Goal: Transaction & Acquisition: Purchase product/service

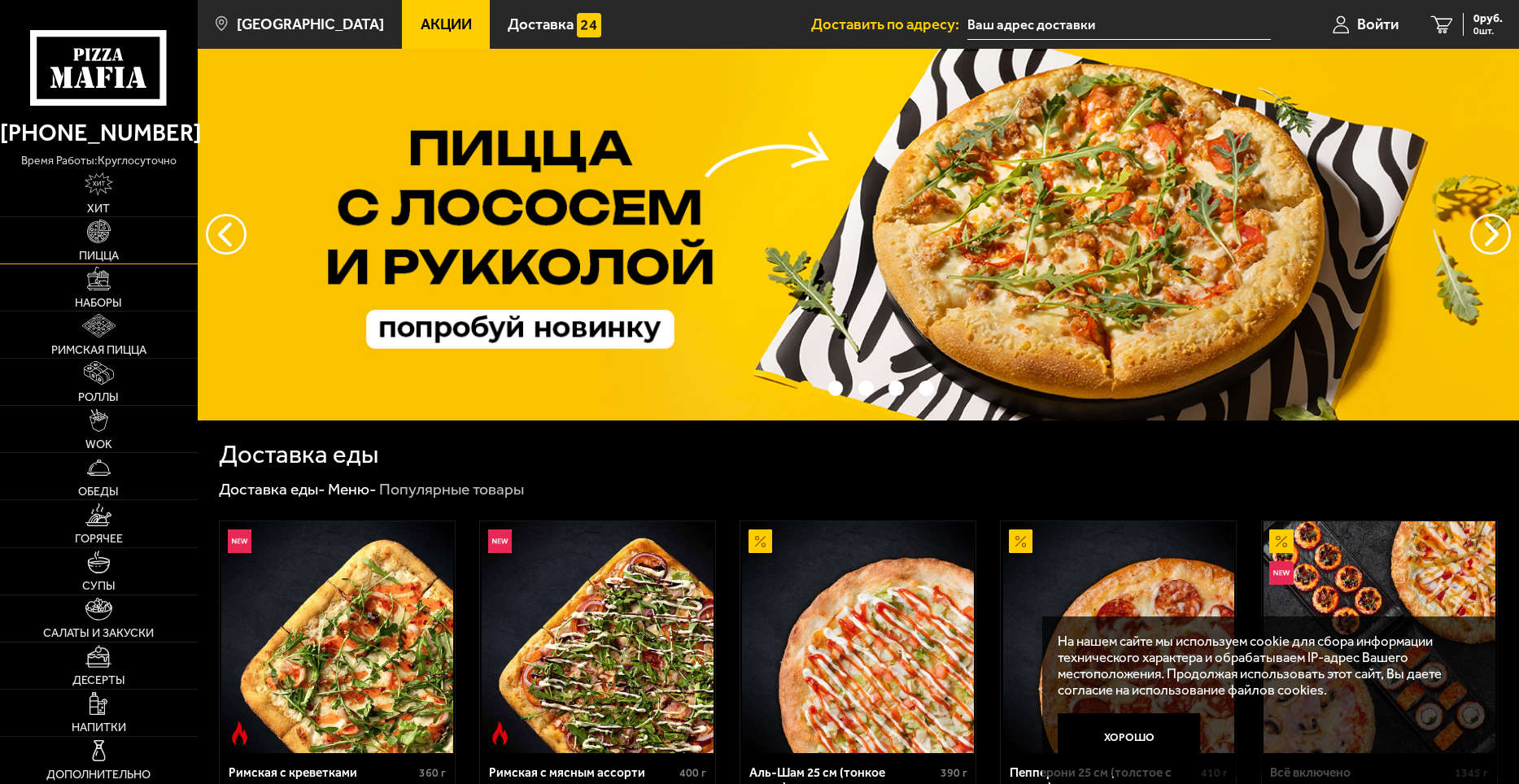
click at [99, 251] on span "Пицца" at bounding box center [99, 256] width 40 height 12
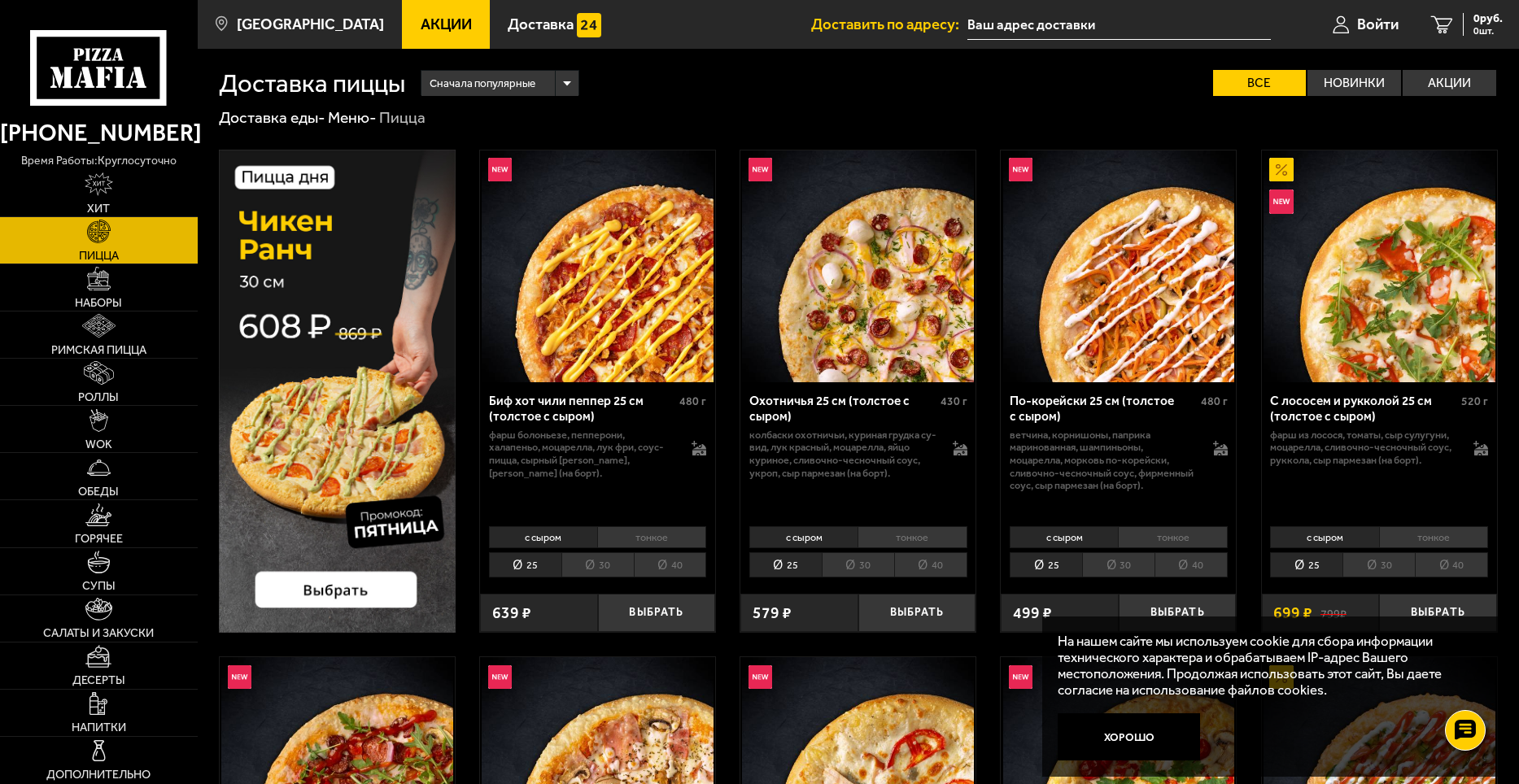
click at [866, 564] on li "30" at bounding box center [857, 565] width 72 height 26
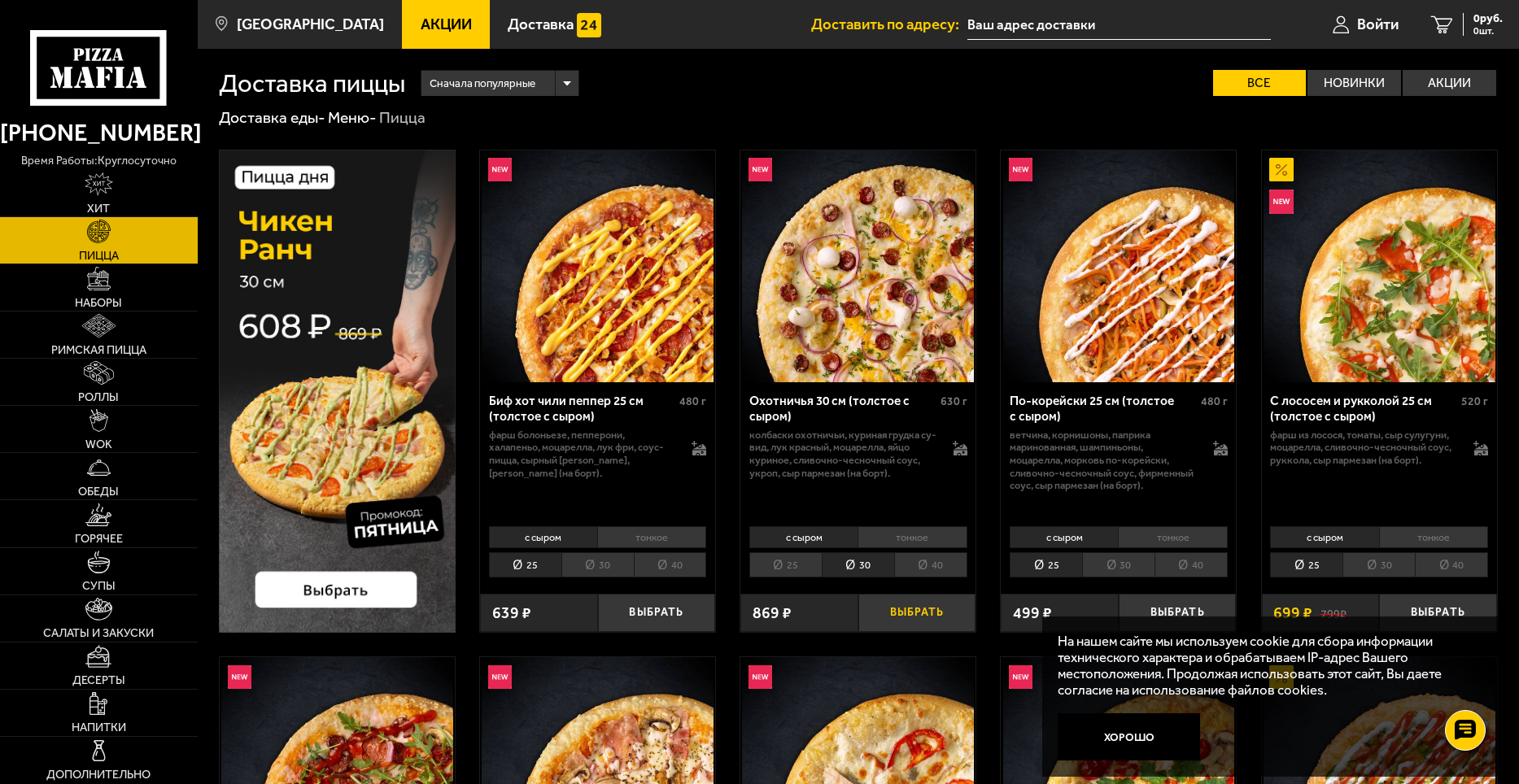
click at [924, 609] on button "Выбрать" at bounding box center [917, 613] width 118 height 39
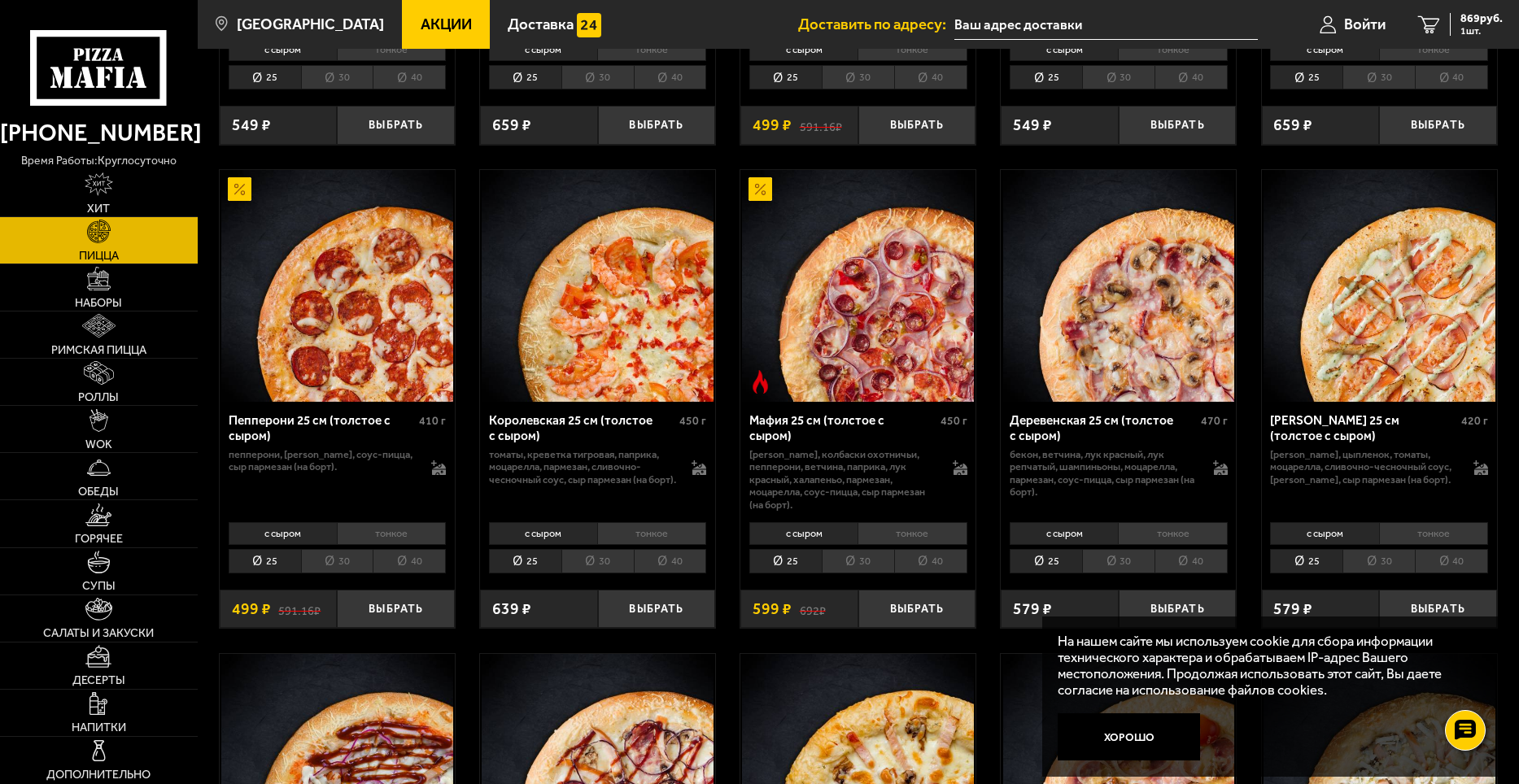
scroll to position [1952, 0]
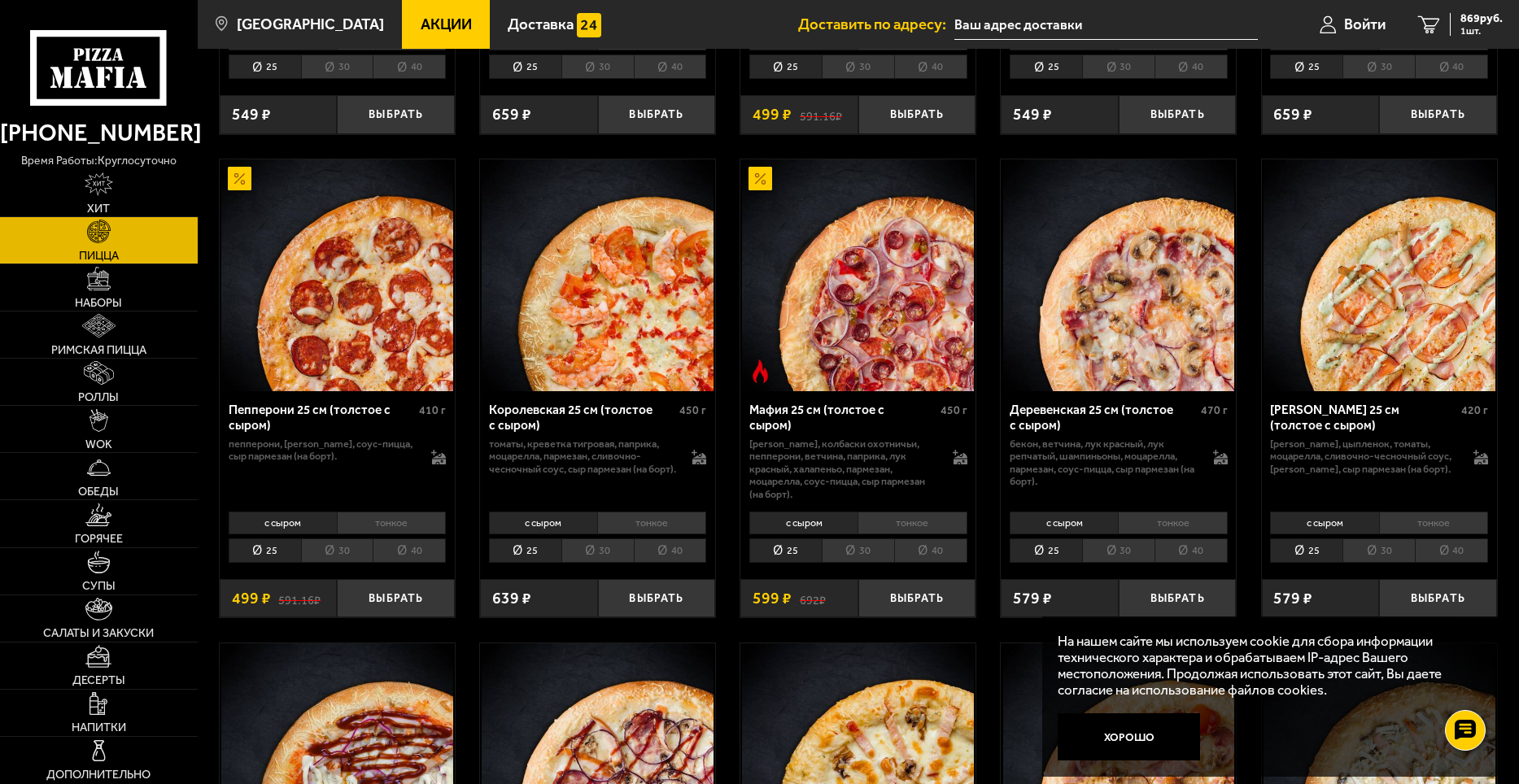
click at [857, 551] on li "30" at bounding box center [857, 551] width 72 height 26
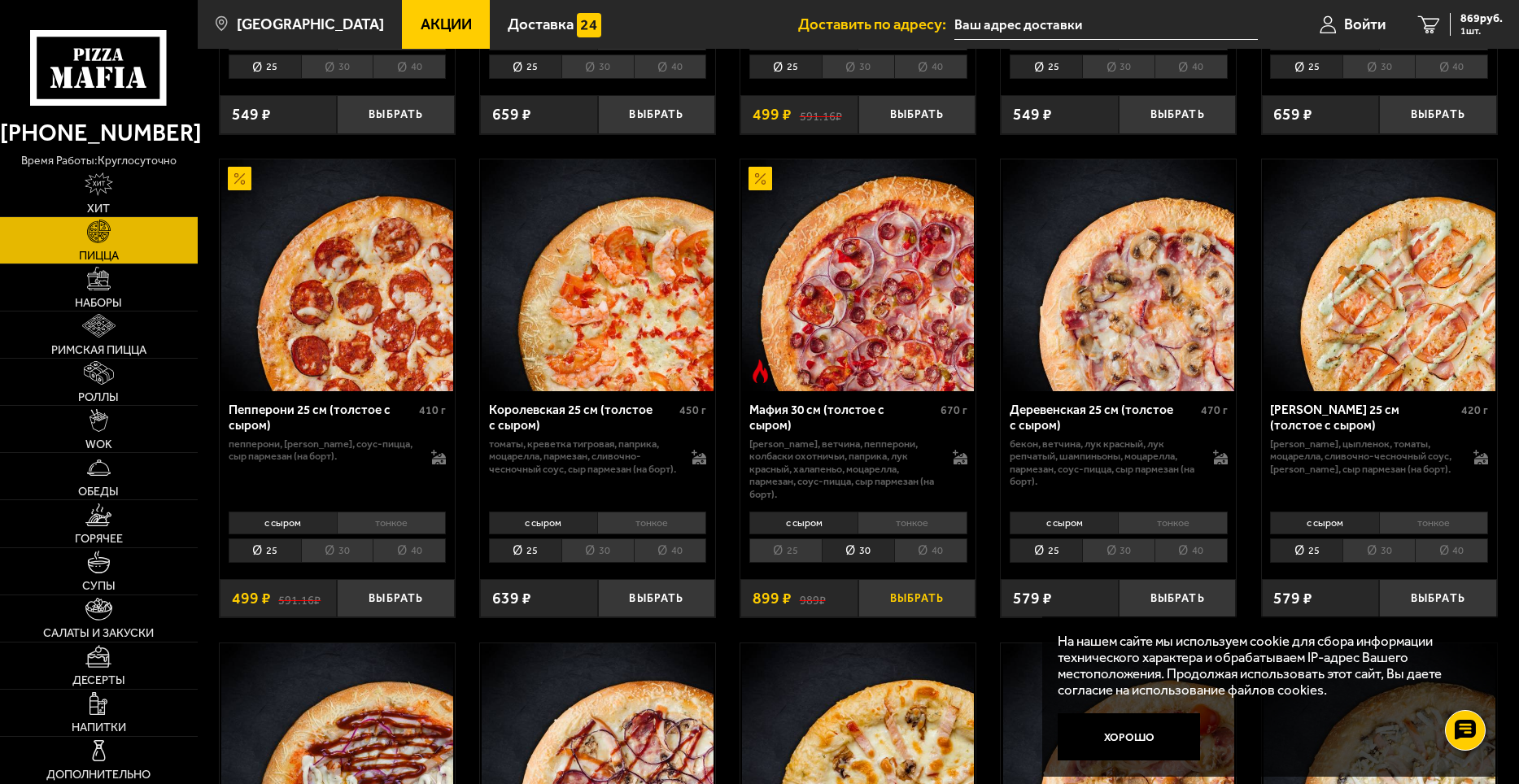
click at [910, 603] on button "Выбрать" at bounding box center [917, 599] width 118 height 39
click at [1116, 557] on li "30" at bounding box center [1118, 551] width 72 height 26
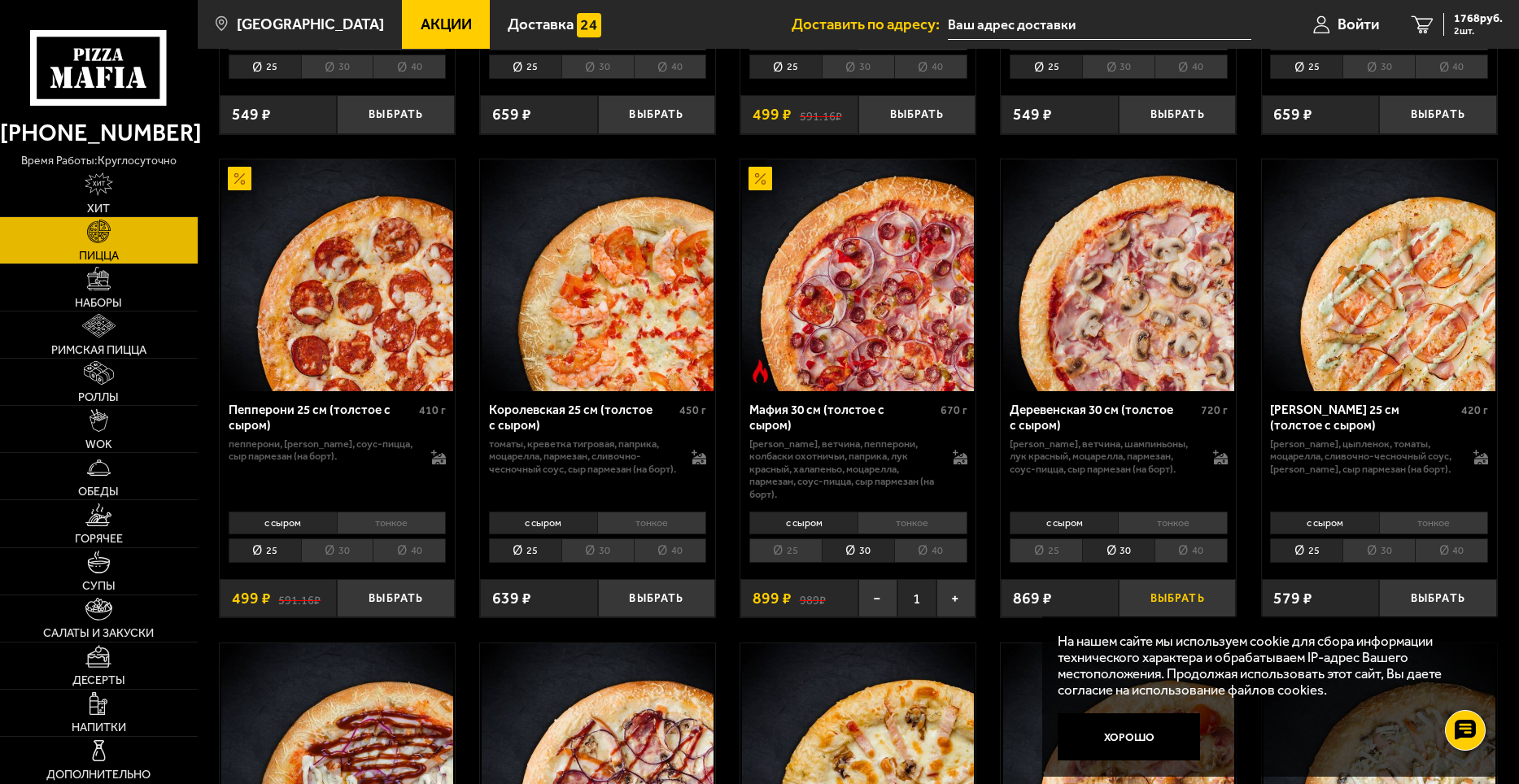
click at [1182, 601] on button "Выбрать" at bounding box center [1177, 599] width 118 height 39
click at [1464, 16] on span "2637 руб." at bounding box center [1478, 19] width 48 height 12
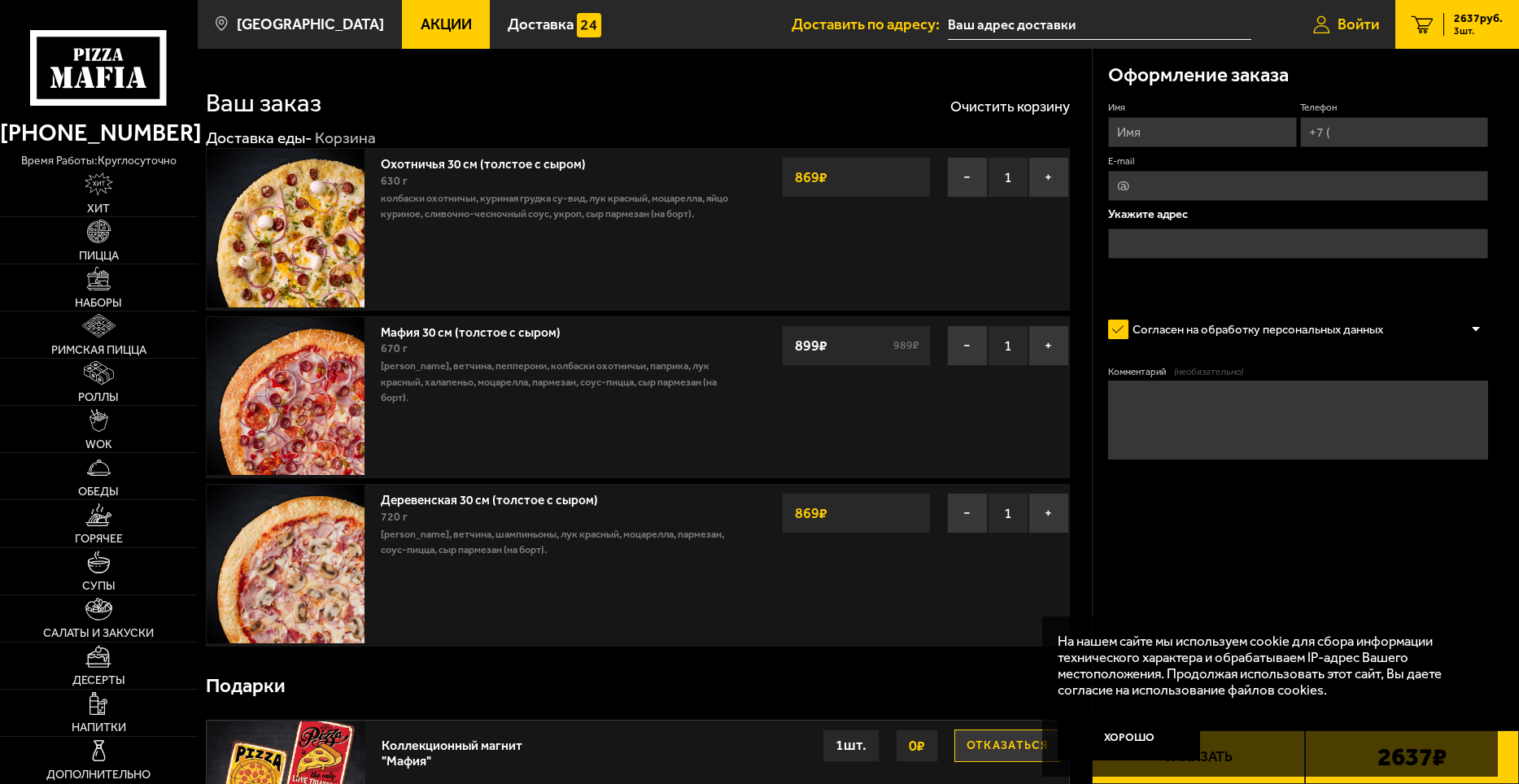
click at [1371, 13] on link "Войти" at bounding box center [1346, 24] width 99 height 48
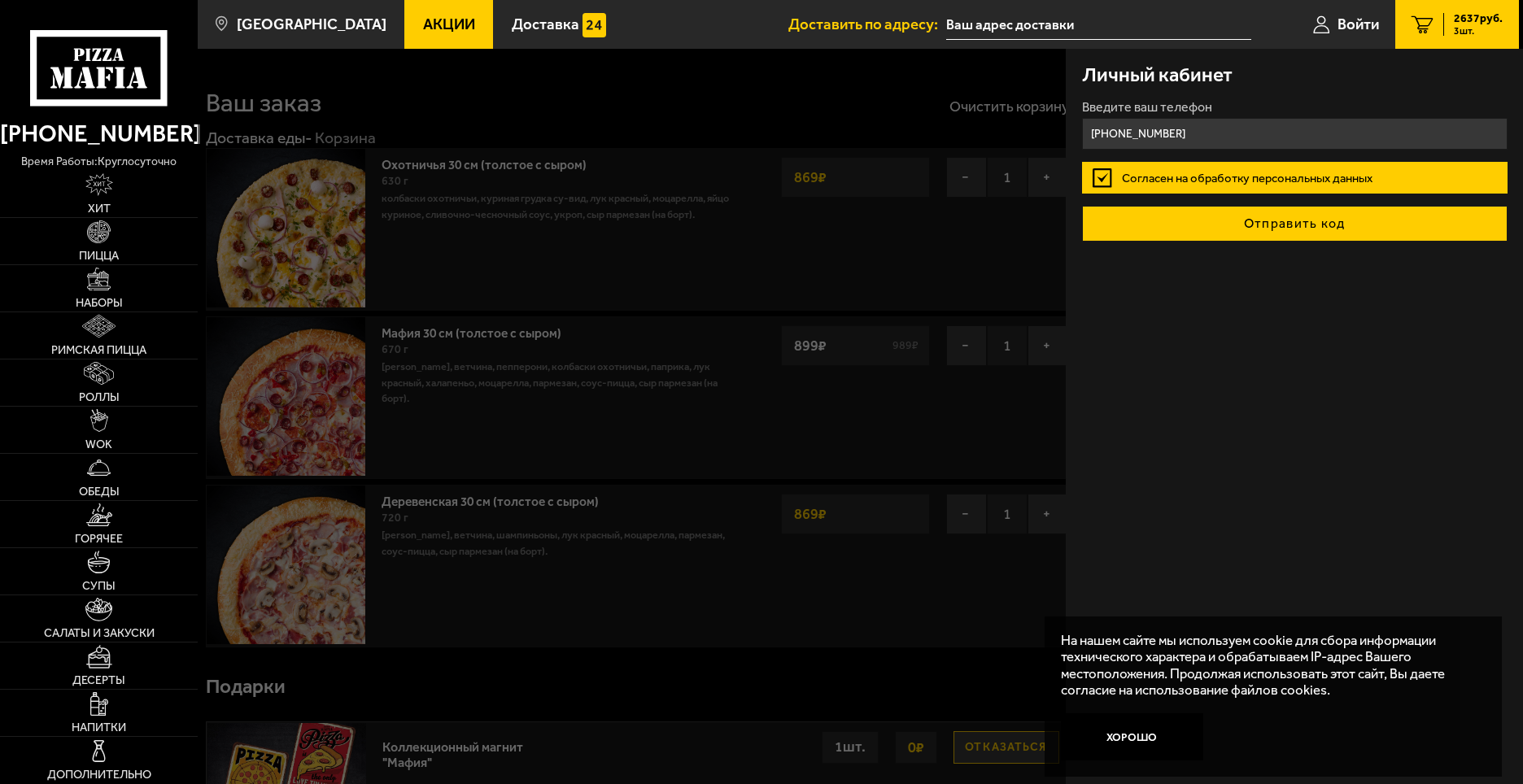
type input "[PHONE_NUMBER]"
click at [1278, 219] on button "Отправить код" at bounding box center [1295, 223] width 426 height 36
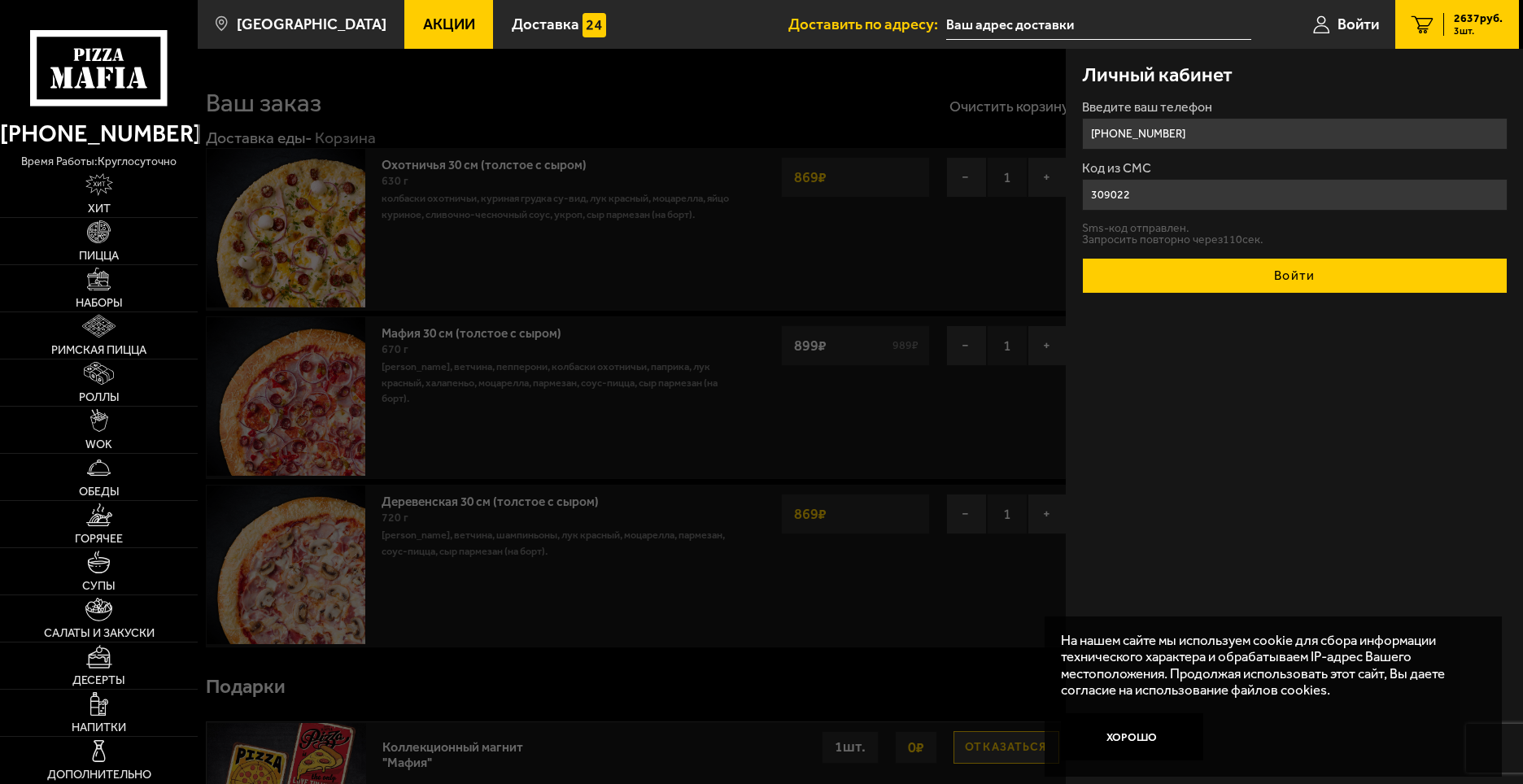
type input "309022"
click at [1287, 284] on button "Войти" at bounding box center [1295, 275] width 426 height 36
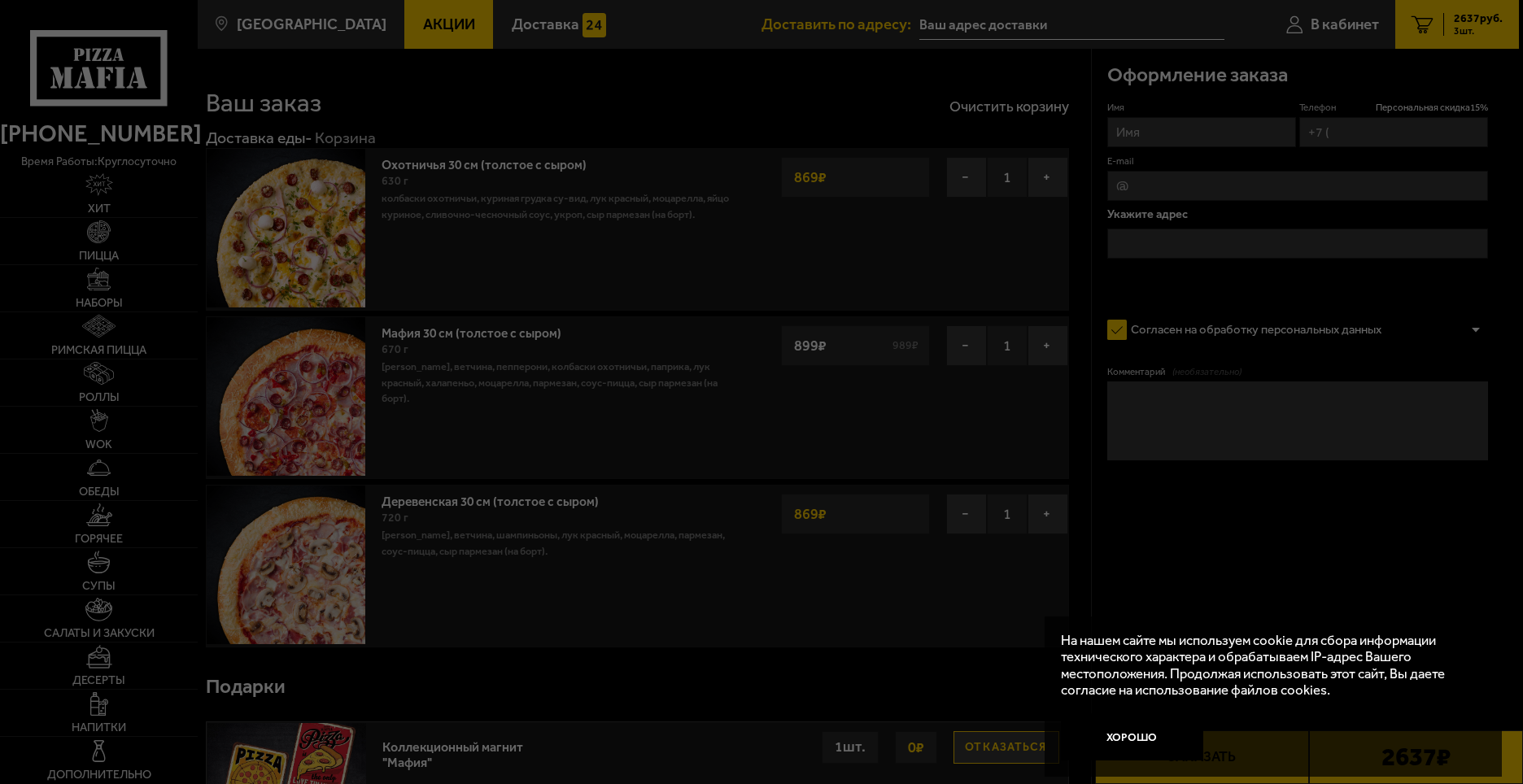
type input "[PHONE_NUMBER]"
type input "[STREET_ADDRESS][PERSON_NAME]"
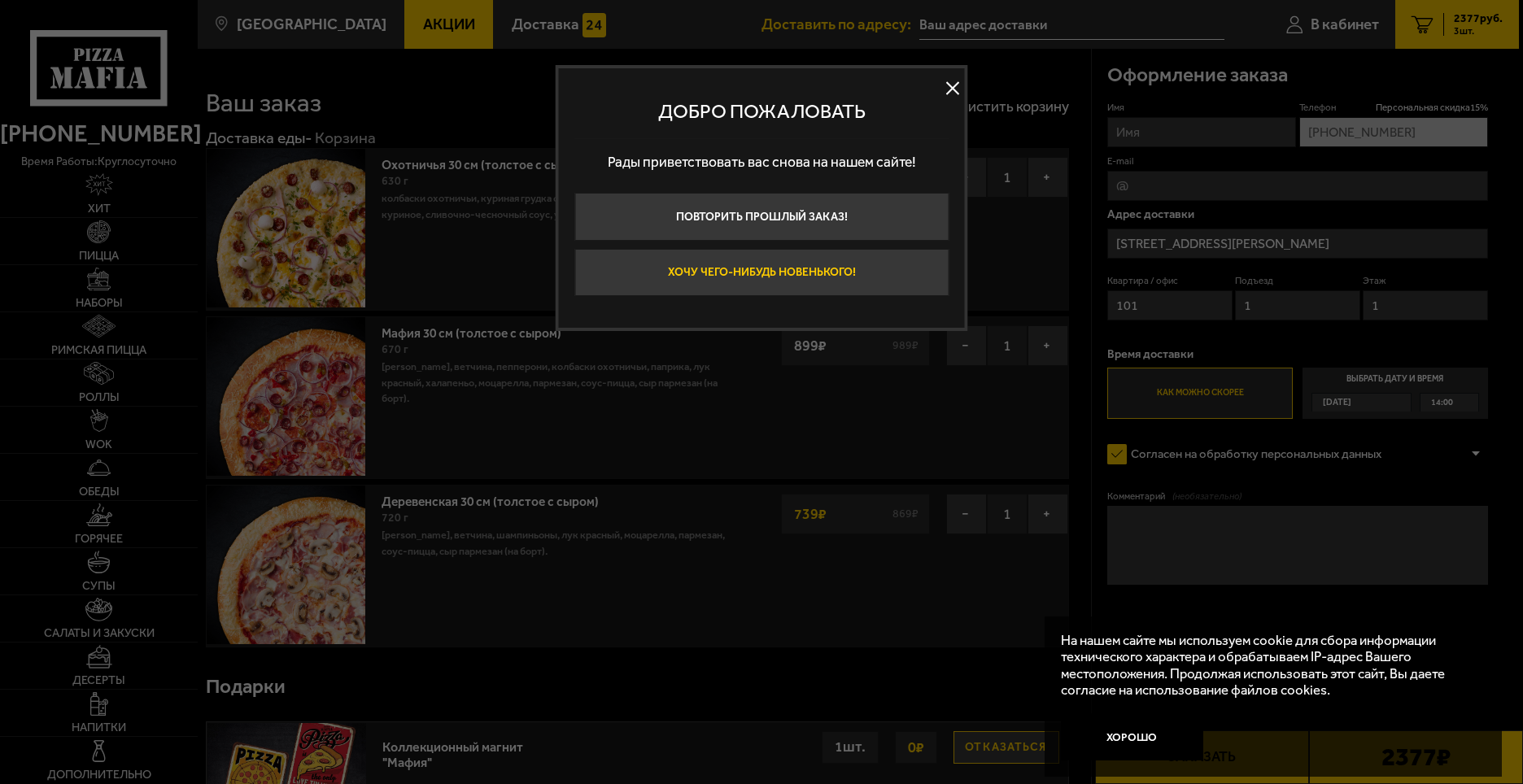
click at [752, 273] on button "Хочу чего-нибудь новенького!" at bounding box center [762, 273] width 374 height 48
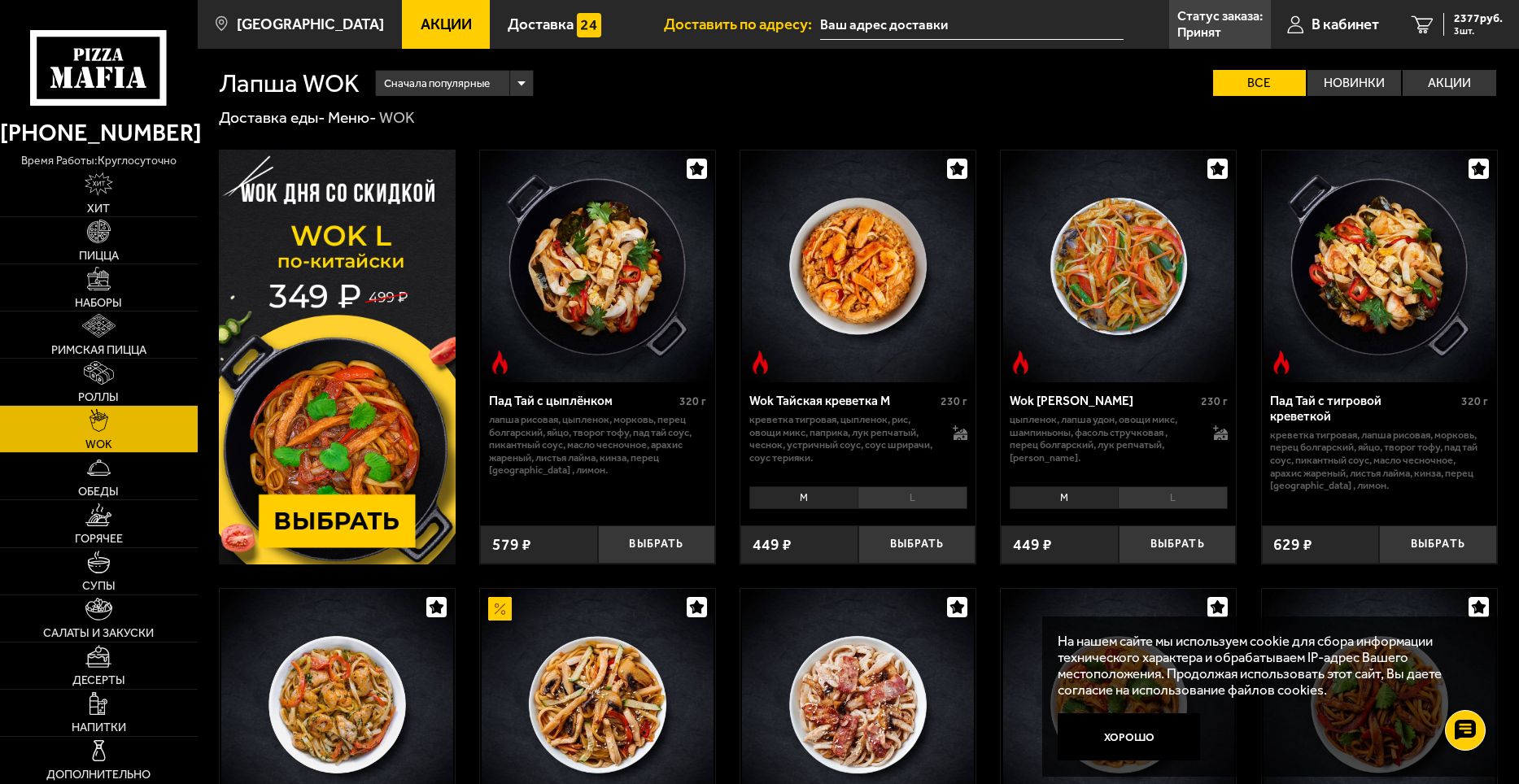
click at [598, 272] on img at bounding box center [598, 266] width 232 height 232
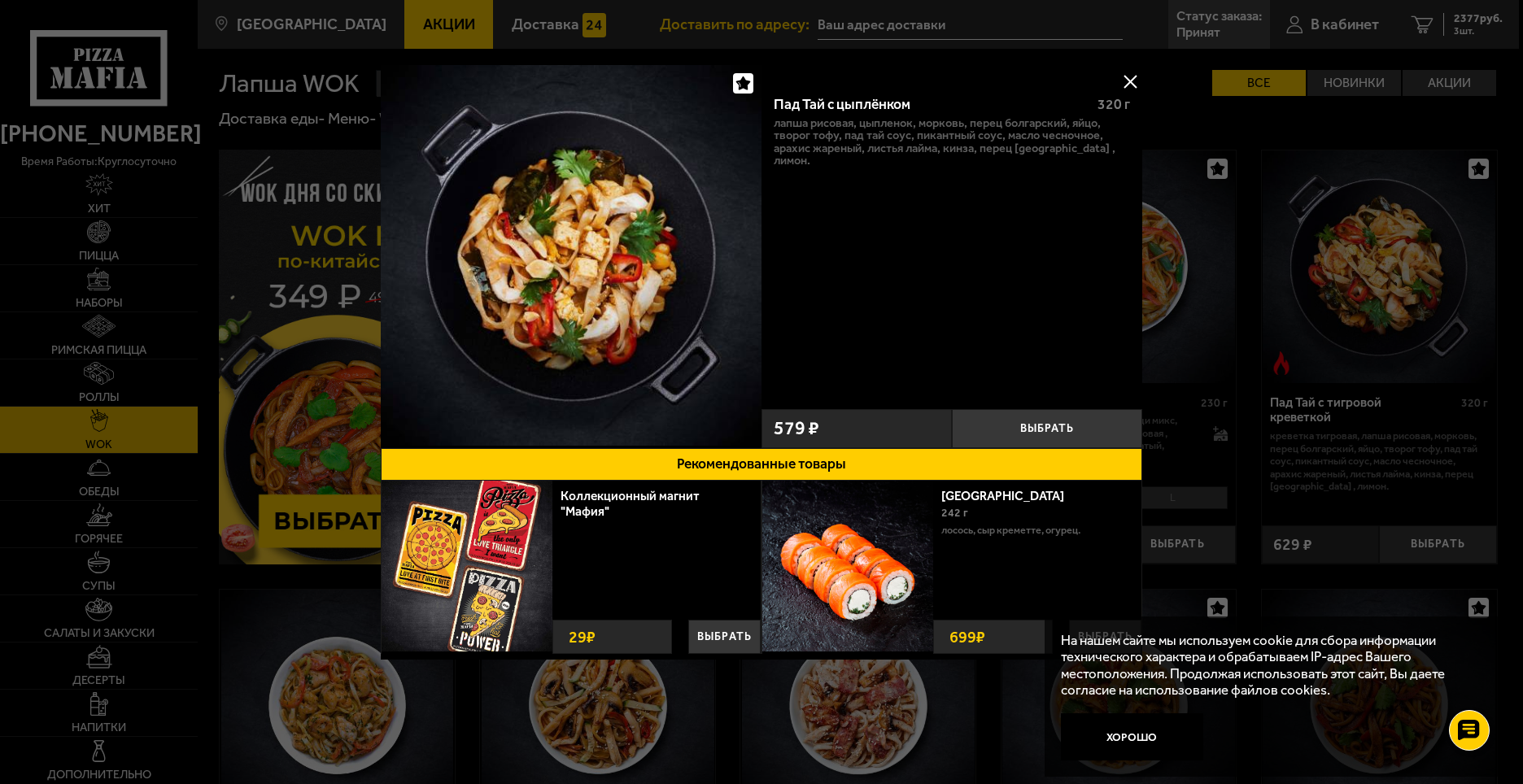
click at [1135, 74] on button at bounding box center [1130, 81] width 25 height 25
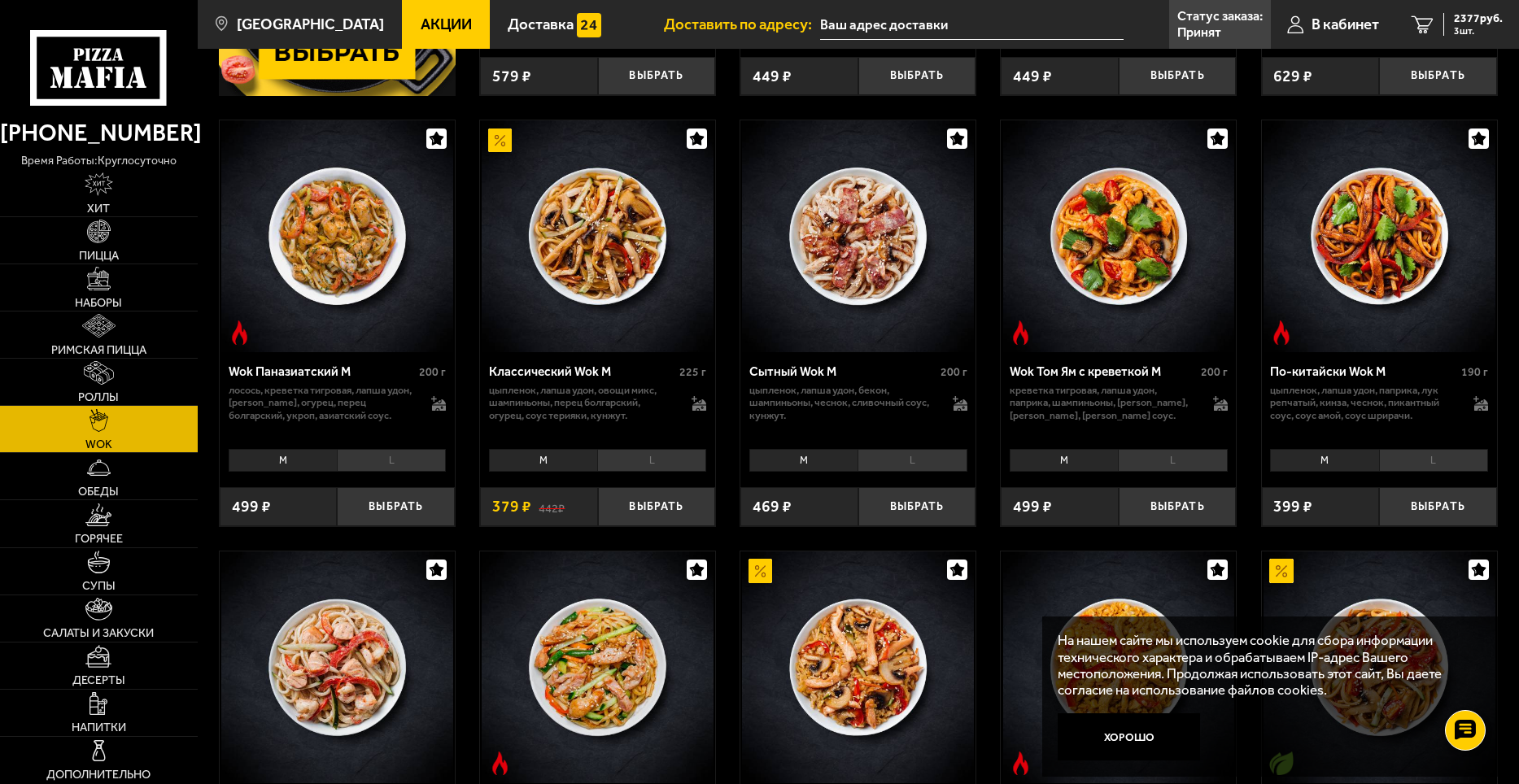
scroll to position [81, 0]
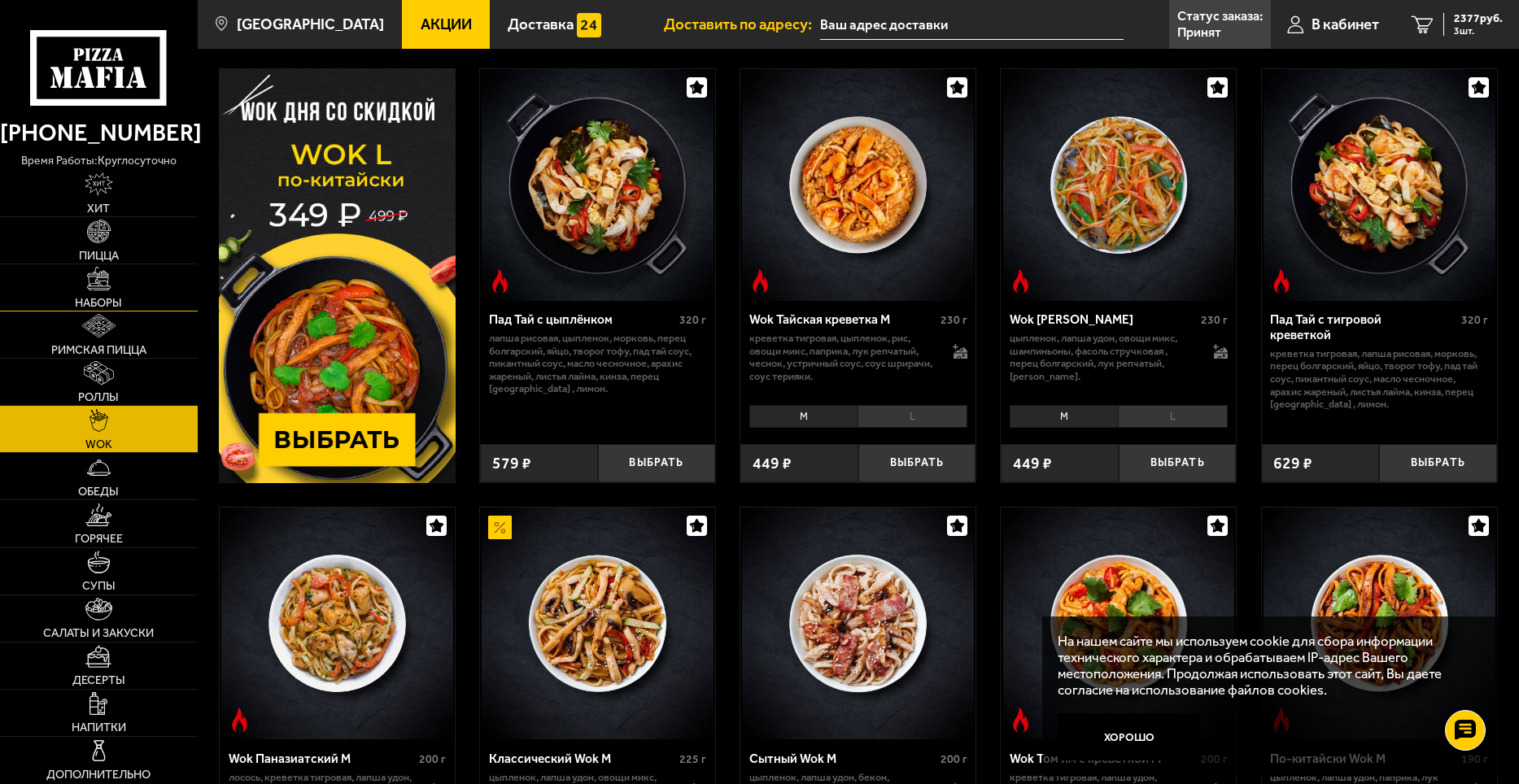
click at [106, 299] on span "Наборы" at bounding box center [99, 303] width 47 height 12
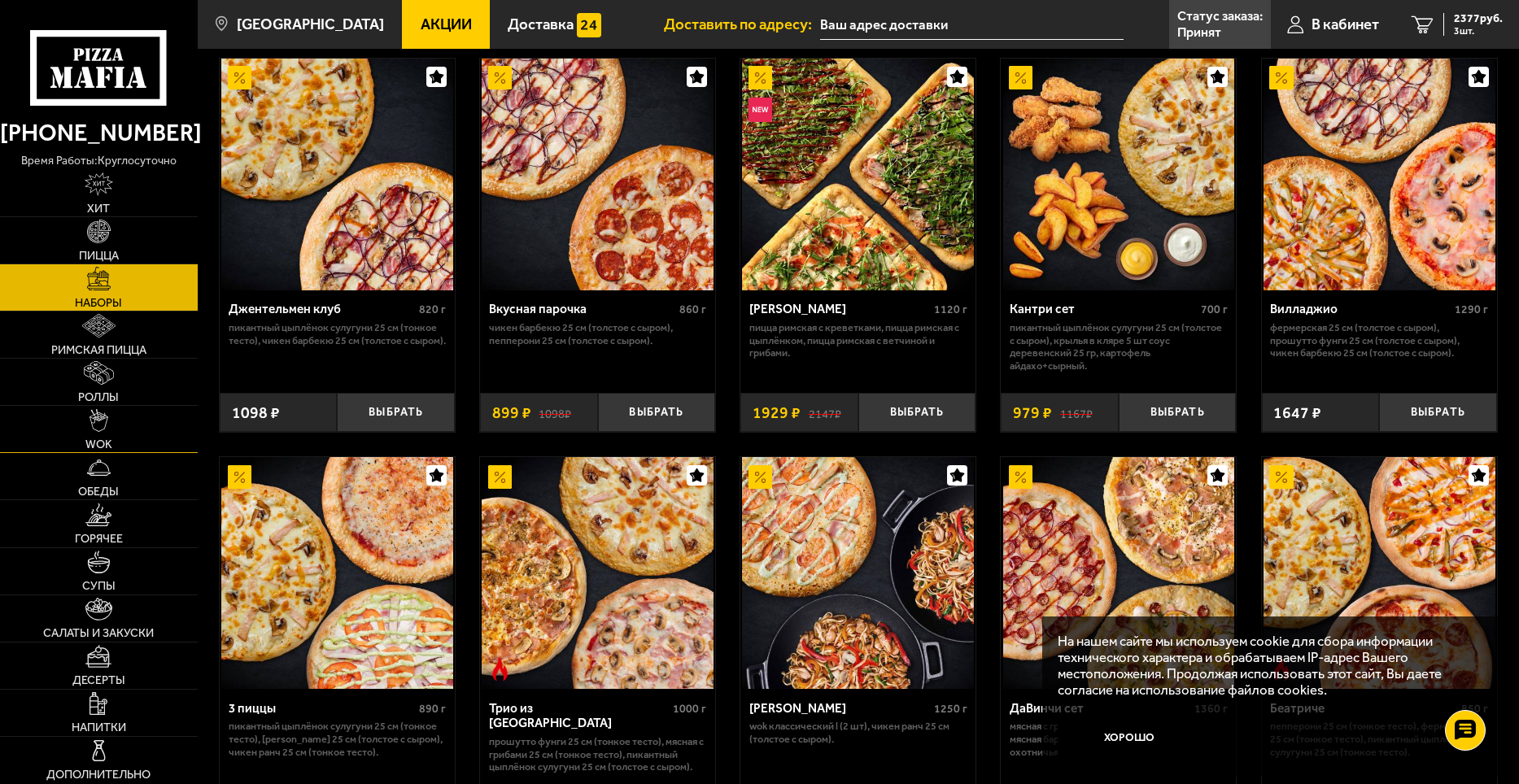
scroll to position [244, 0]
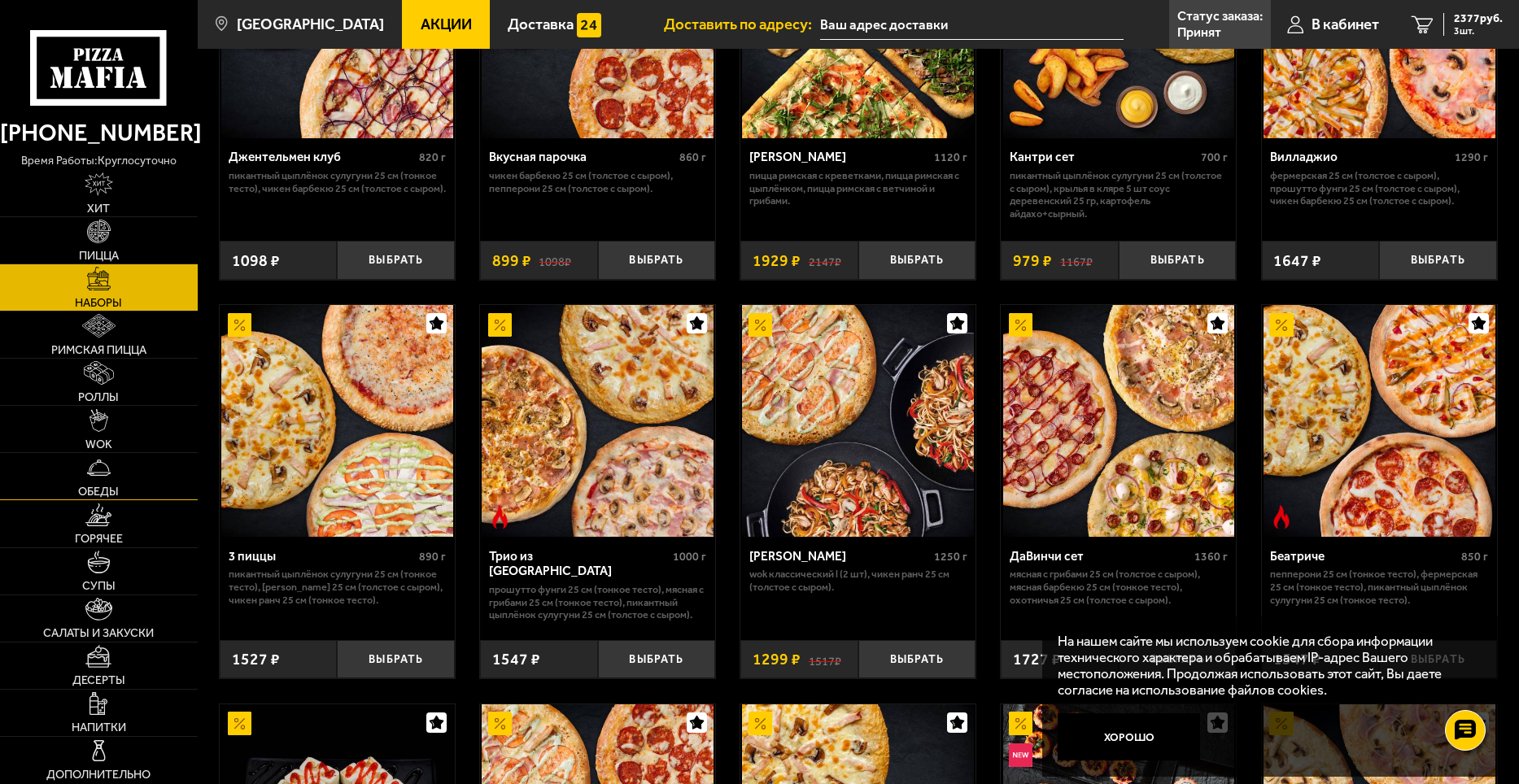
click at [104, 477] on img at bounding box center [99, 468] width 24 height 24
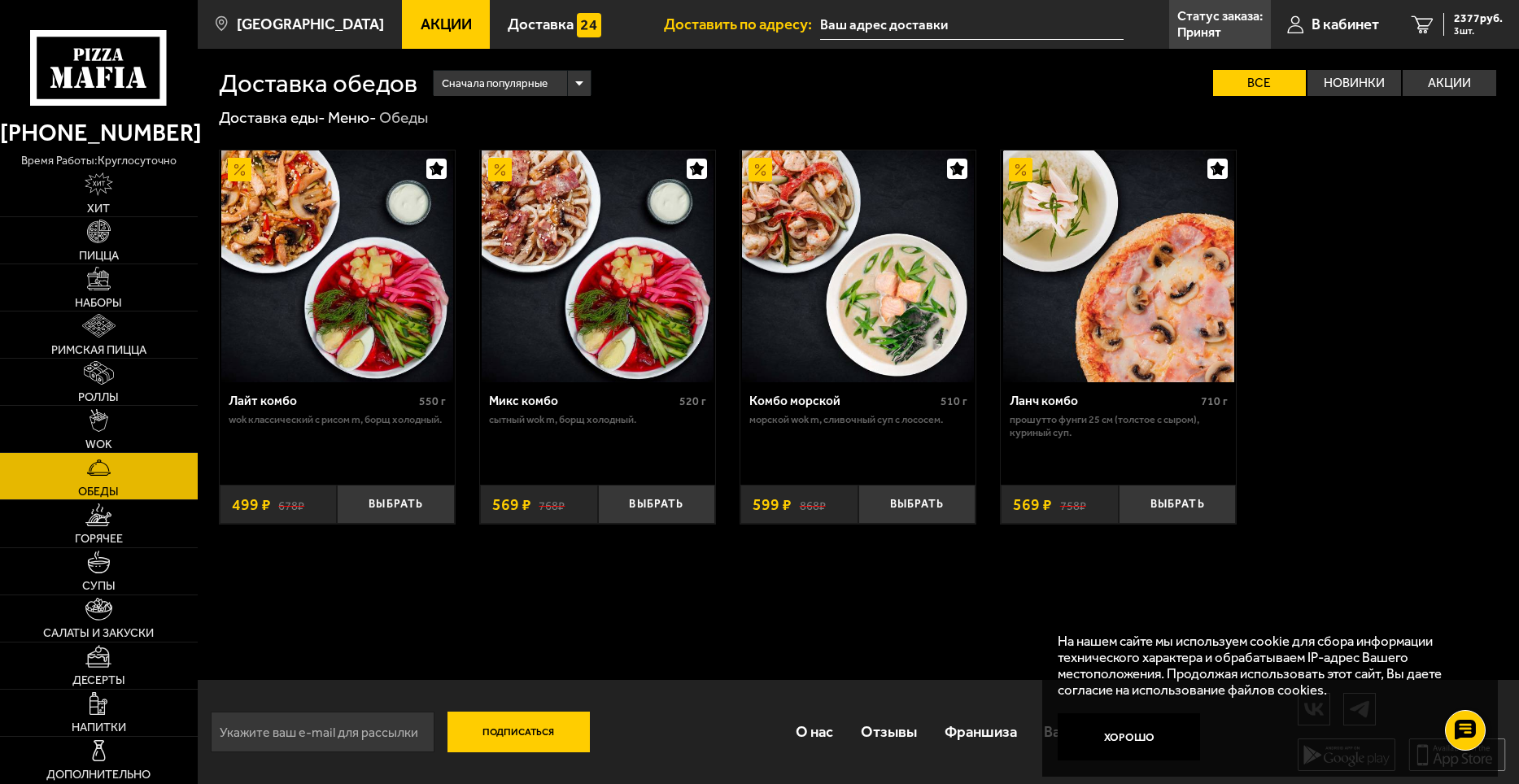
click at [281, 240] on img at bounding box center [337, 266] width 232 height 232
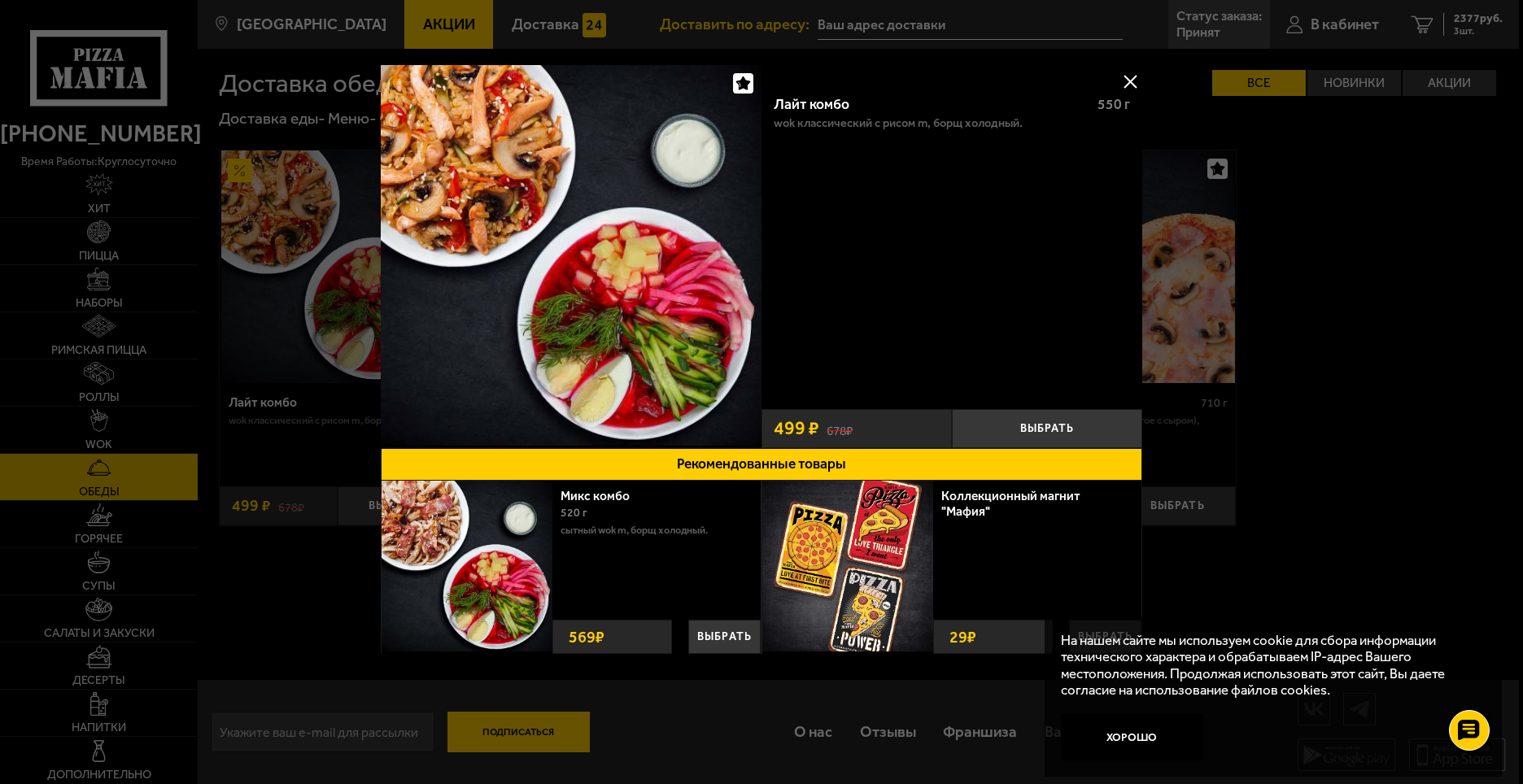
click at [1142, 83] on button at bounding box center [1130, 81] width 25 height 25
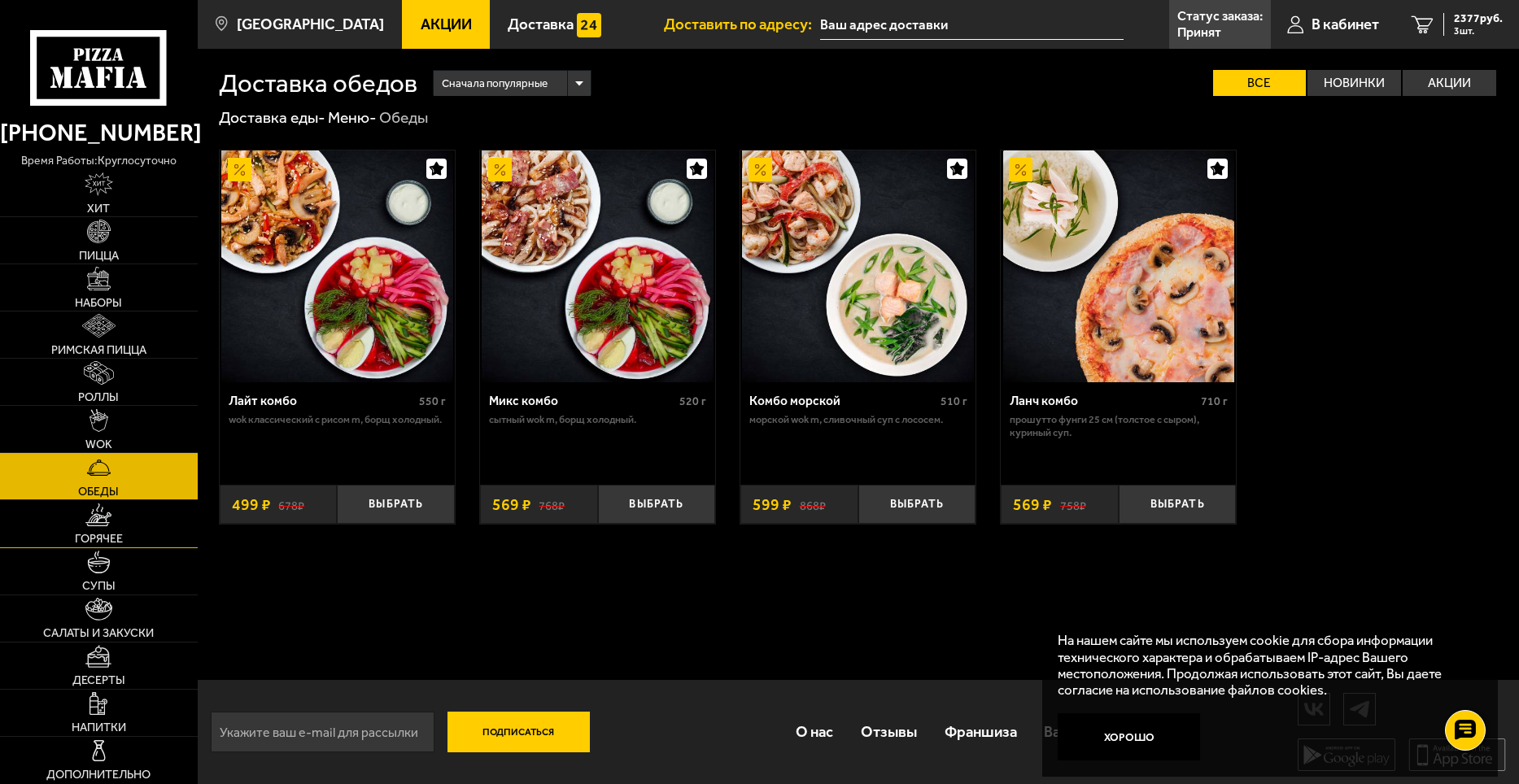
drag, startPoint x: 103, startPoint y: 531, endPoint x: 164, endPoint y: 531, distance: 61.0
click at [103, 533] on span "Горячее" at bounding box center [99, 539] width 48 height 12
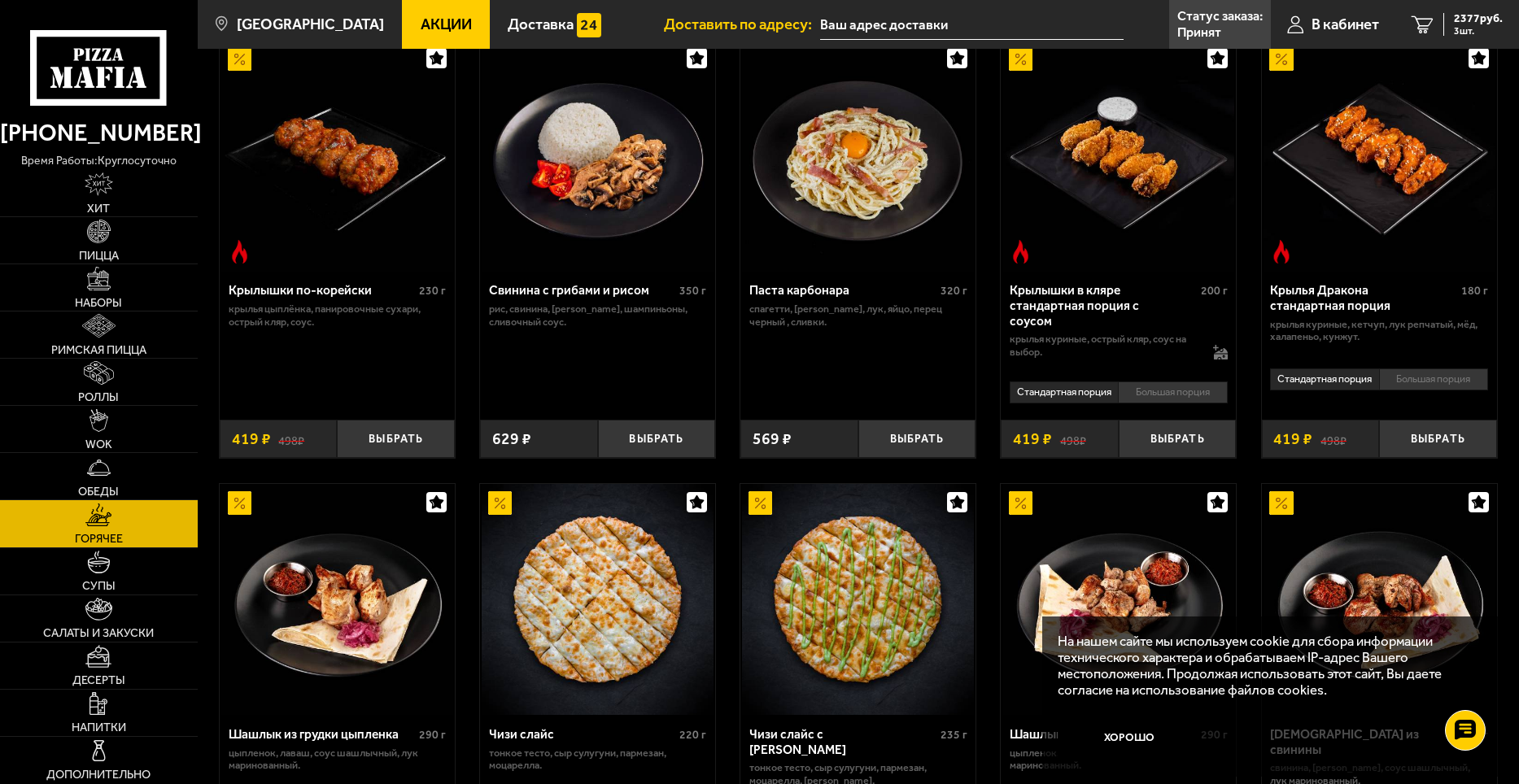
scroll to position [977, 0]
